Goal: Information Seeking & Learning: Learn about a topic

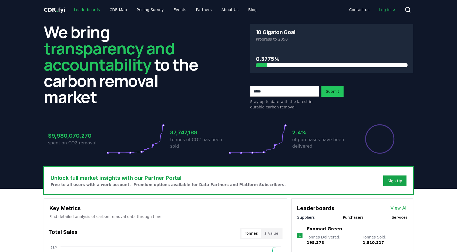
click at [85, 10] on link "Leaderboards" at bounding box center [87, 10] width 35 height 10
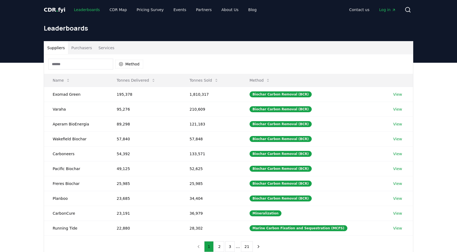
click at [85, 10] on link "Leaderboards" at bounding box center [87, 10] width 35 height 10
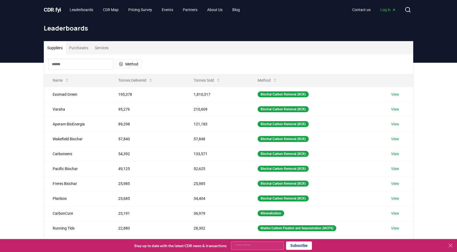
click at [451, 248] on icon at bounding box center [451, 245] width 6 height 6
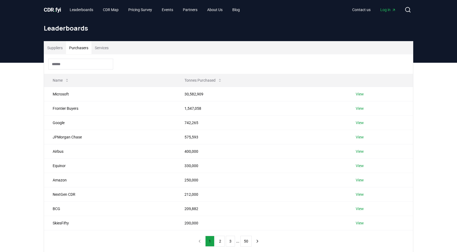
click at [84, 46] on button "Purchasers" at bounding box center [79, 47] width 26 height 13
click at [361, 93] on link "View" at bounding box center [360, 93] width 8 height 5
